Goal: Navigation & Orientation: Find specific page/section

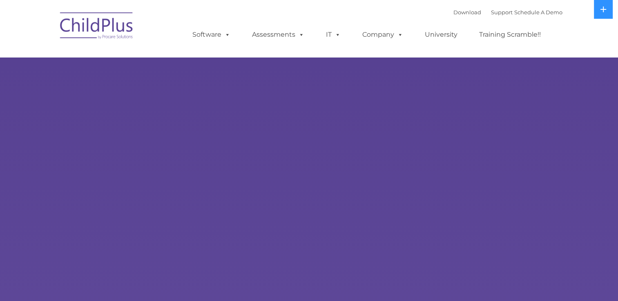
select select "MEDIUM"
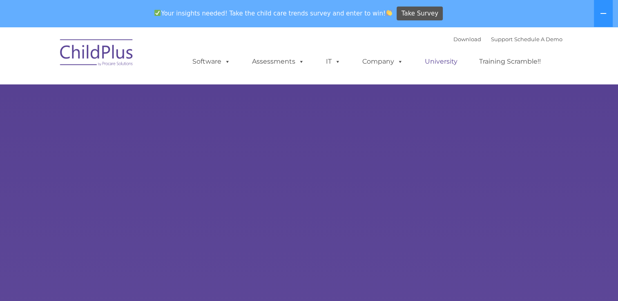
click at [442, 67] on link "University" at bounding box center [441, 62] width 49 height 16
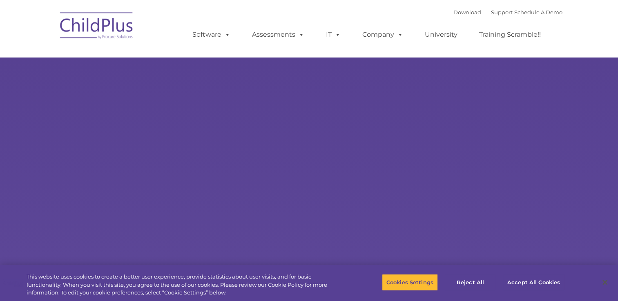
select select "MEDIUM"
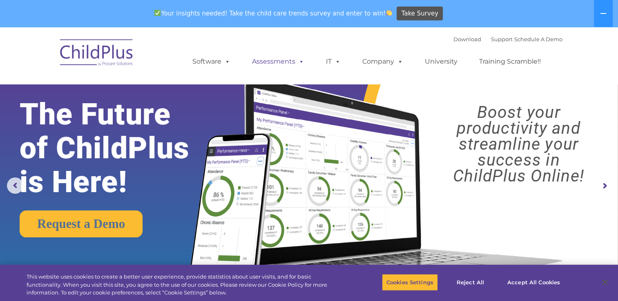
click at [261, 64] on link "Assessments" at bounding box center [278, 62] width 69 height 16
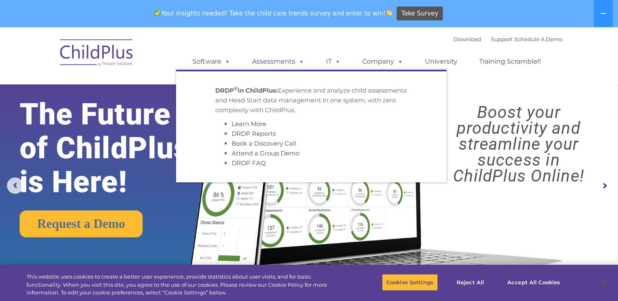
click at [276, 62] on link "Assessments" at bounding box center [278, 62] width 69 height 16
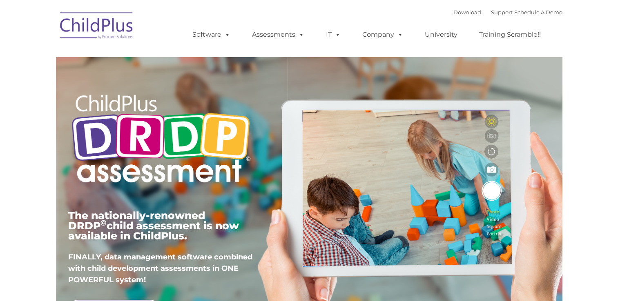
type input ""
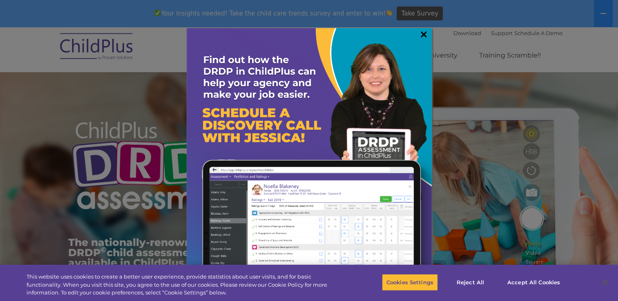
click at [424, 34] on link "×" at bounding box center [423, 34] width 9 height 8
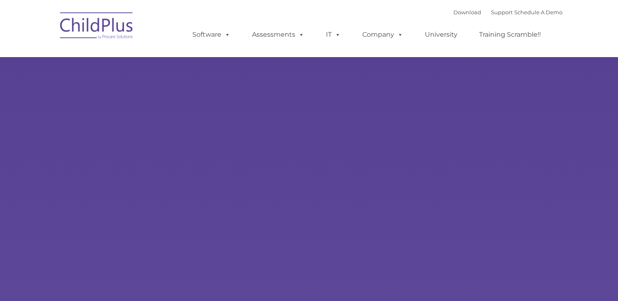
type input ""
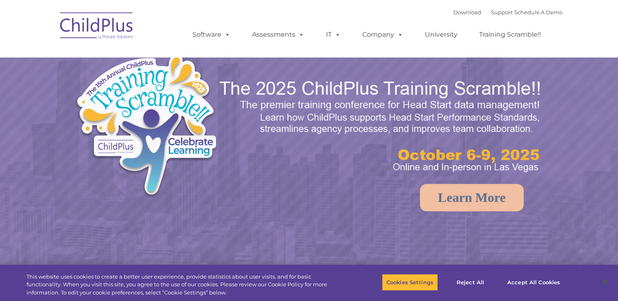
select select "MEDIUM"
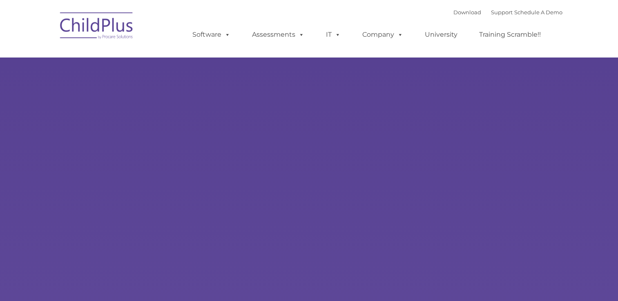
type input ""
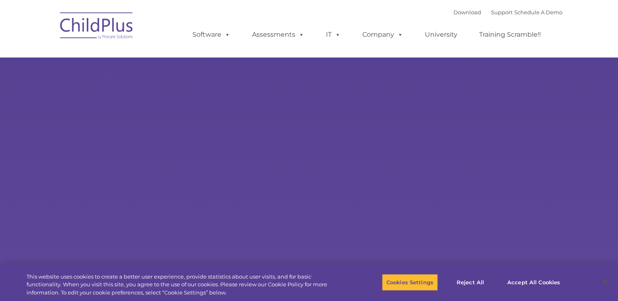
select select "MEDIUM"
